Goal: Check status: Check status

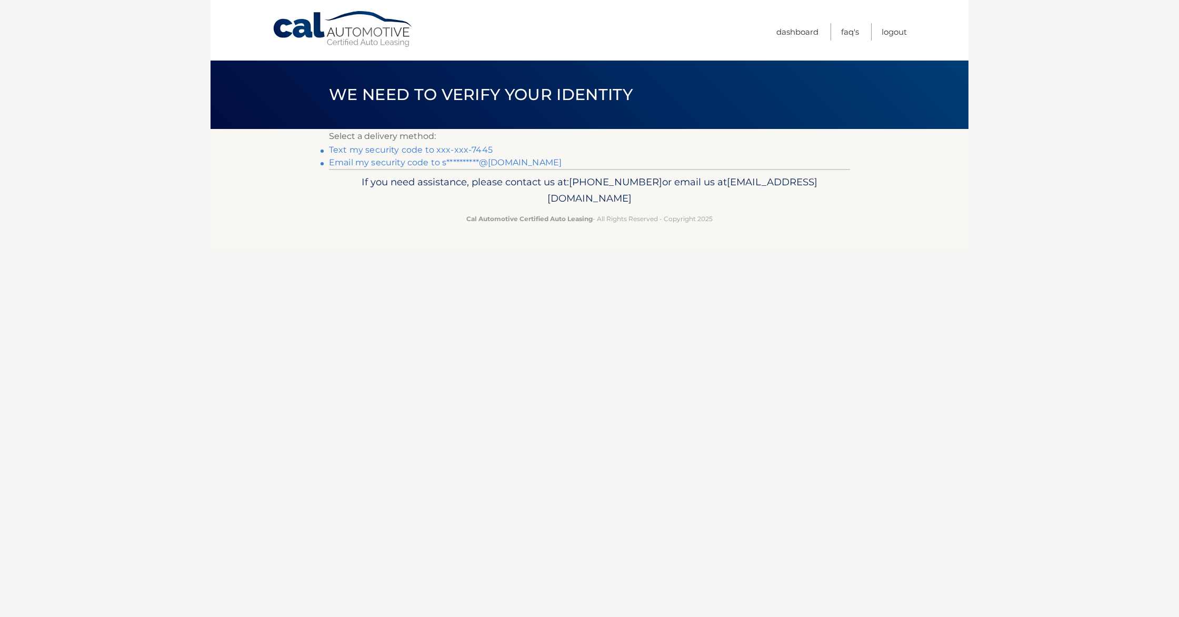
click at [463, 149] on link "Text my security code to xxx-xxx-7445" at bounding box center [411, 150] width 164 height 10
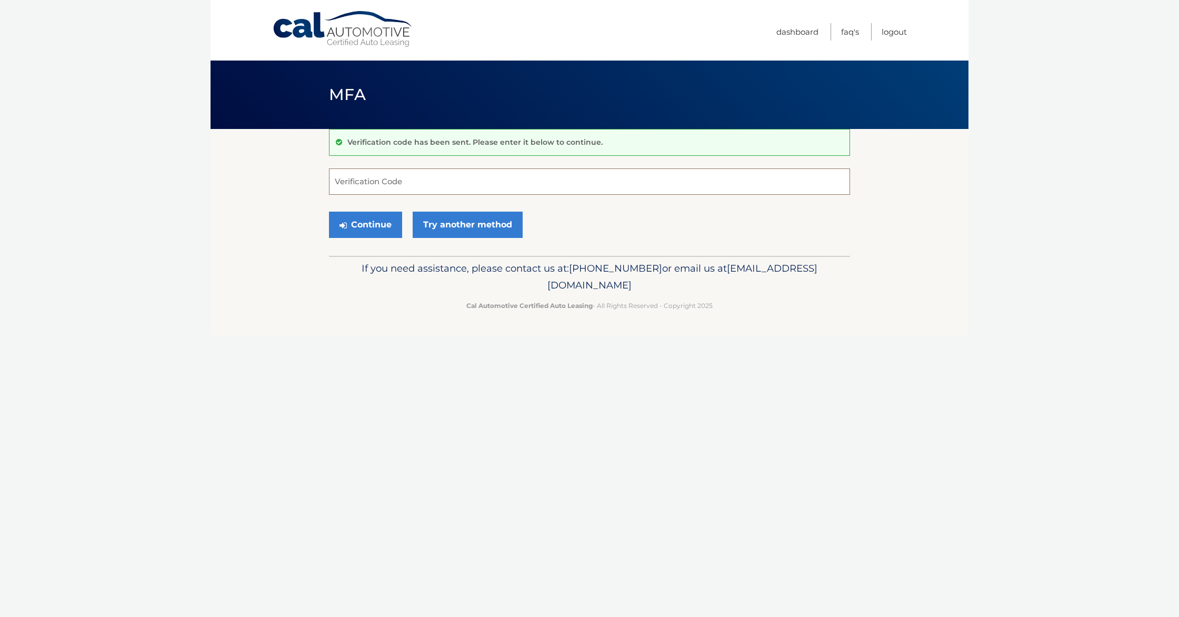
click at [446, 180] on input "Verification Code" at bounding box center [589, 181] width 521 height 26
type input "740379"
click at [385, 217] on button "Continue" at bounding box center [365, 225] width 73 height 26
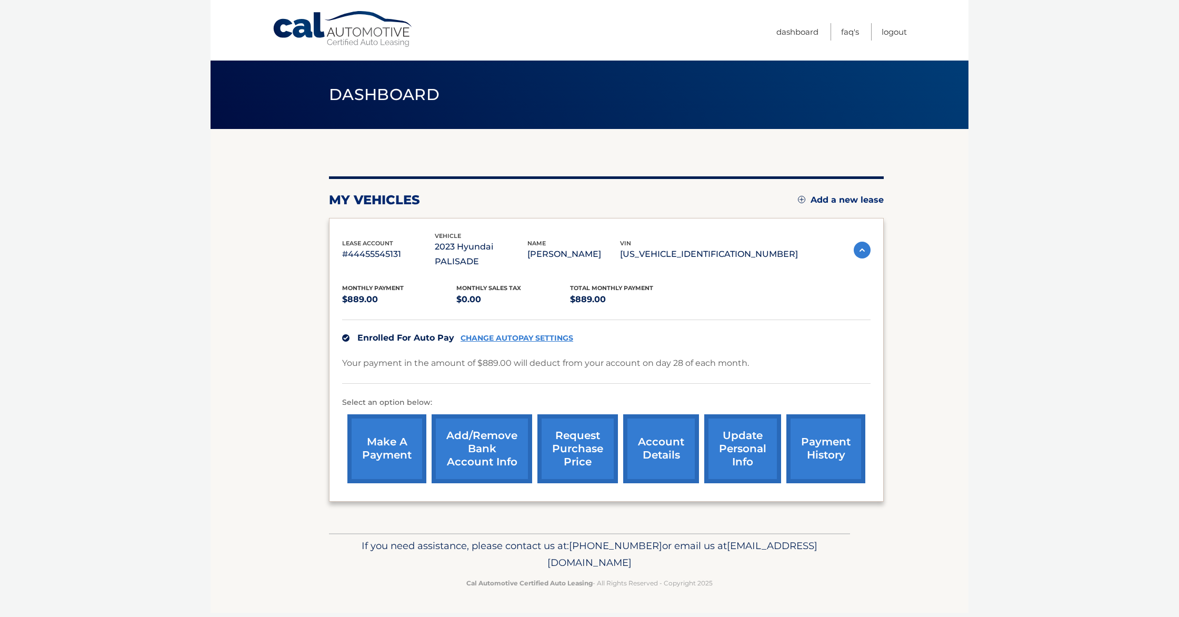
click at [815, 434] on link "payment history" at bounding box center [825, 448] width 79 height 69
